Goal: Book appointment/travel/reservation

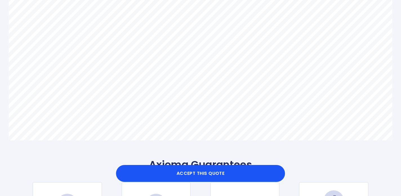
scroll to position [414, 0]
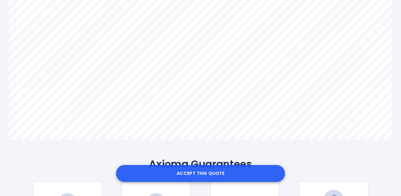
click at [219, 174] on button "Accept this Quote" at bounding box center [200, 173] width 169 height 17
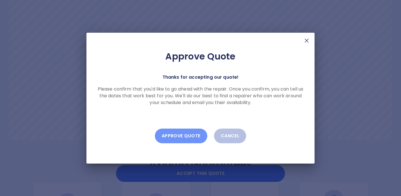
click at [188, 138] on button "Approve Quote" at bounding box center [181, 135] width 52 height 15
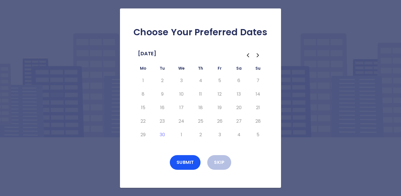
click at [227, 125] on td "26" at bounding box center [219, 121] width 19 height 14
click at [257, 55] on icon "Go to the Next Month" at bounding box center [257, 55] width 7 height 7
click at [219, 93] on button "10" at bounding box center [219, 93] width 10 height 9
click at [201, 94] on button "9" at bounding box center [200, 93] width 10 height 9
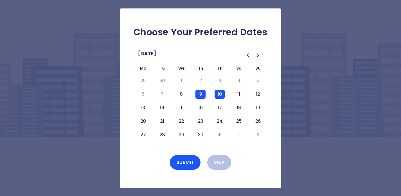
click at [218, 92] on button "10" at bounding box center [219, 93] width 10 height 9
click at [219, 93] on button "10" at bounding box center [219, 93] width 10 height 9
click at [185, 161] on button "Submit" at bounding box center [185, 162] width 31 height 15
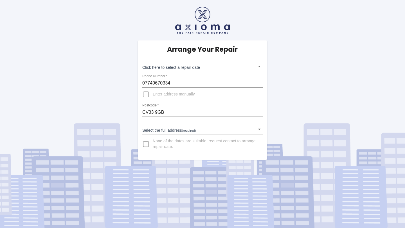
click at [259, 66] on body "Arrange Your Repair Click here to select a repair date ​ Phone Number   * 07740…" at bounding box center [202, 114] width 405 height 228
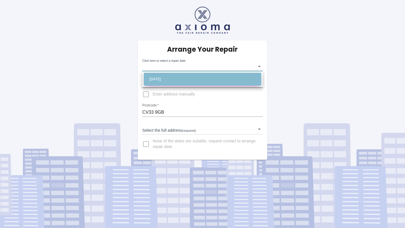
click at [246, 78] on li "Thu Oct 09 2025" at bounding box center [203, 79] width 118 height 13
type input "2025-10-09T00:00:00.000Z"
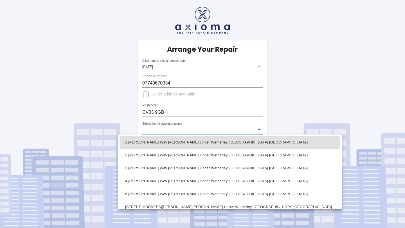
click at [260, 129] on body "Arrange Your Repair Click here to select a repair date Thu Oct 09 2025 2025-10-…" at bounding box center [202, 114] width 405 height 228
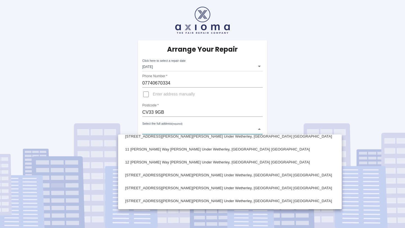
scroll to position [124, 0]
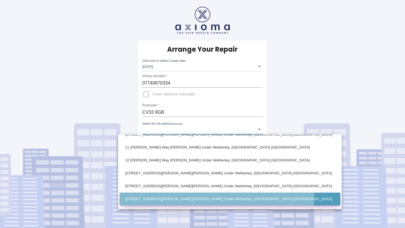
click at [217, 198] on li "16 Alderman Way Weston Under Wetherley, Leamington Spa Warwickshire" at bounding box center [230, 199] width 221 height 13
type input "16 Alderman Way Weston Under Wetherley, Leamington Spa Warwickshire"
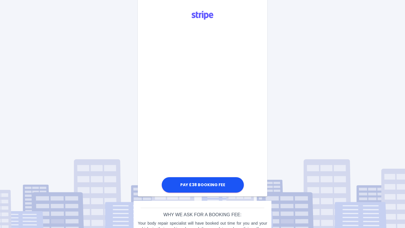
scroll to position [167, 0]
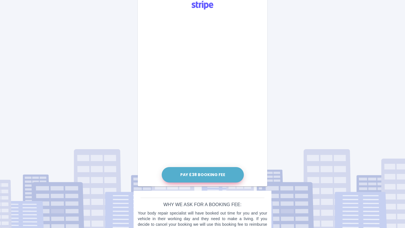
click at [214, 175] on button "Pay £38 Booking Fee" at bounding box center [203, 174] width 82 height 15
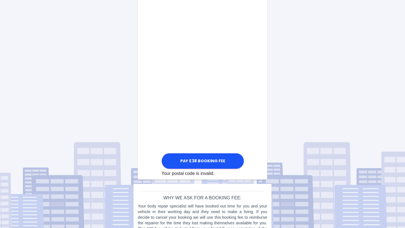
scroll to position [279, 0]
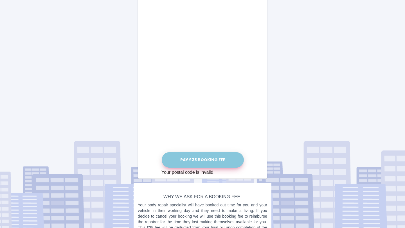
click at [210, 160] on button "Pay £38 Booking Fee" at bounding box center [203, 159] width 82 height 15
